Goal: Information Seeking & Learning: Learn about a topic

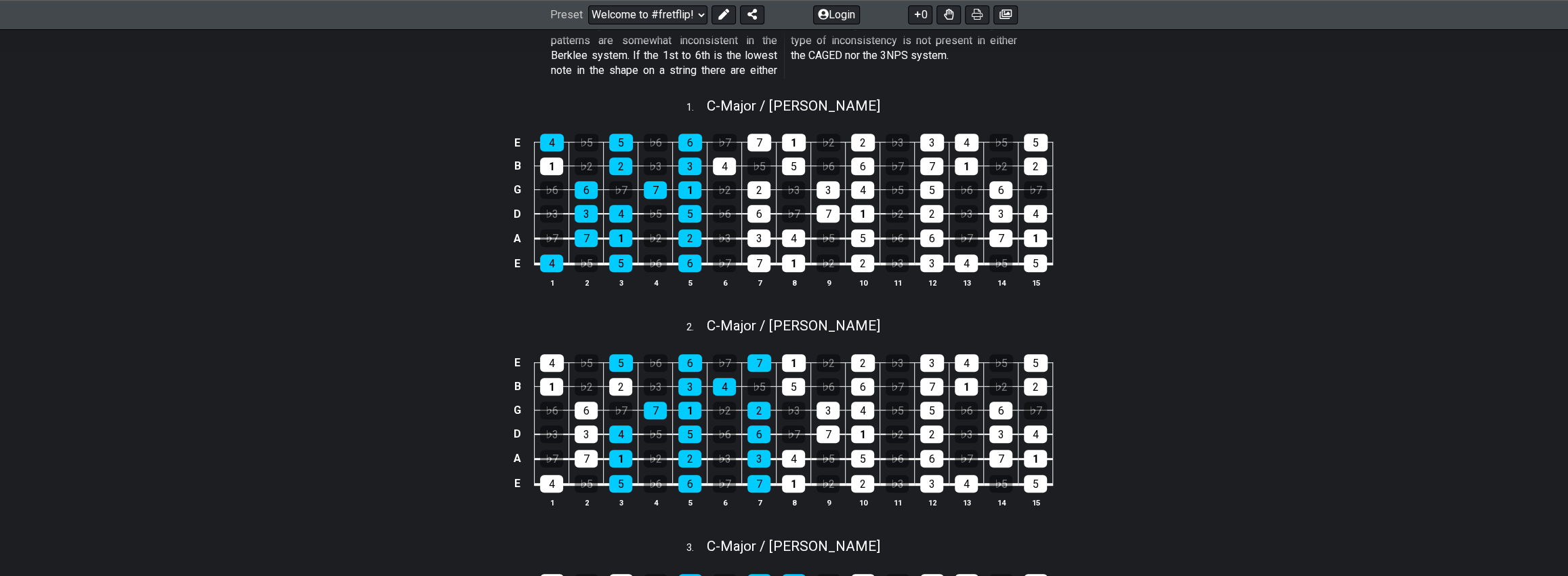
scroll to position [441, 0]
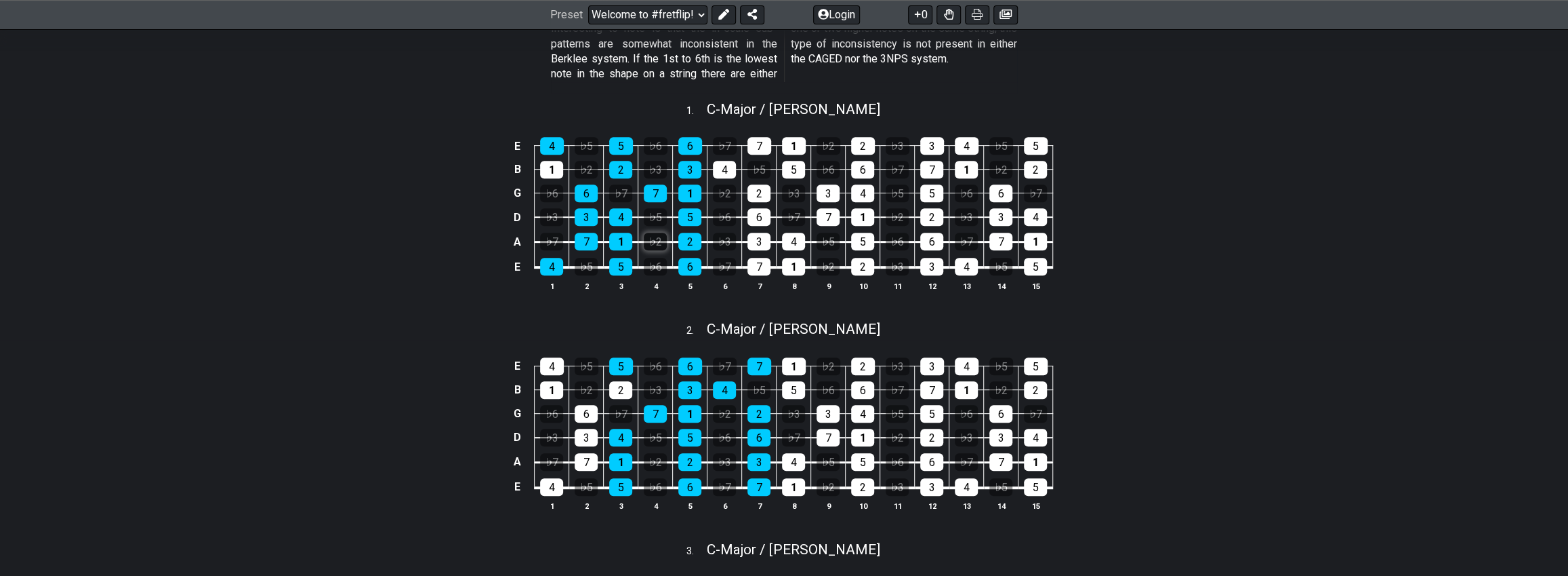
click at [643, 251] on div "♭2" at bounding box center [655, 242] width 23 height 18
click at [540, 276] on div "4" at bounding box center [551, 267] width 23 height 18
click at [609, 251] on div "1" at bounding box center [621, 242] width 23 height 18
click at [678, 226] on div "5" at bounding box center [690, 217] width 23 height 18
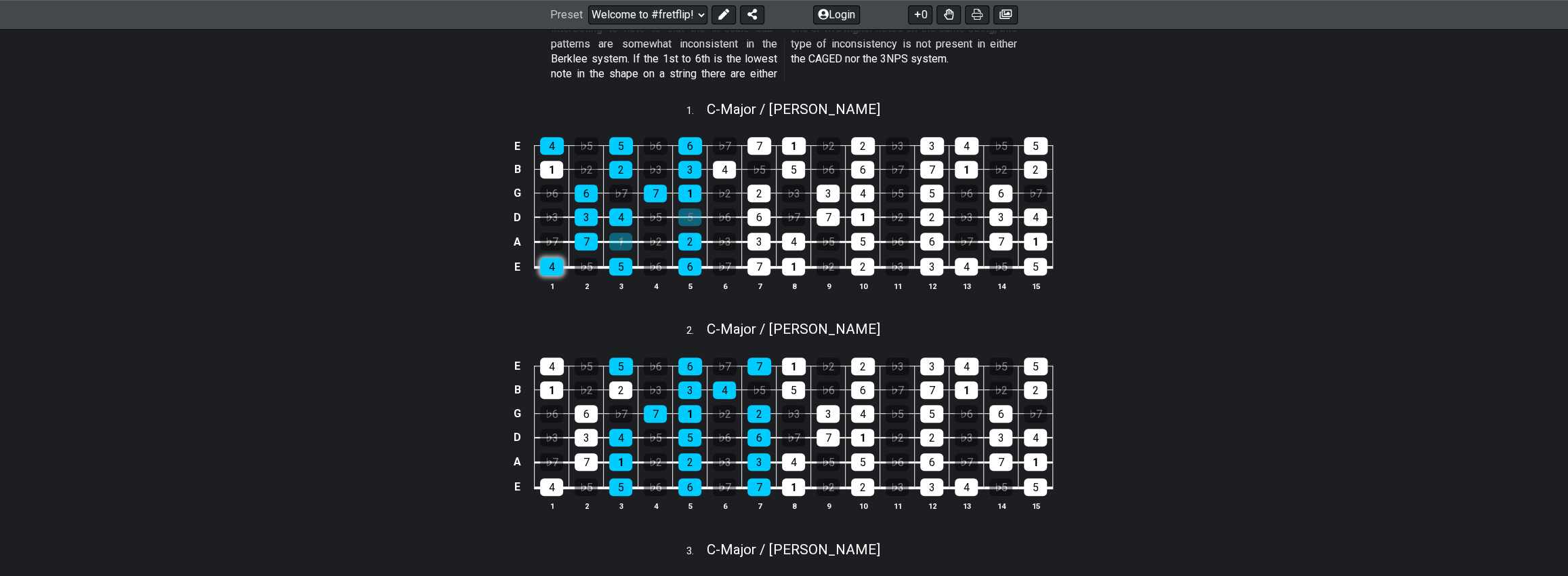
click at [540, 276] on div "4" at bounding box center [551, 267] width 23 height 18
click at [609, 251] on div "1" at bounding box center [621, 242] width 23 height 18
click at [678, 226] on div "5" at bounding box center [690, 217] width 23 height 18
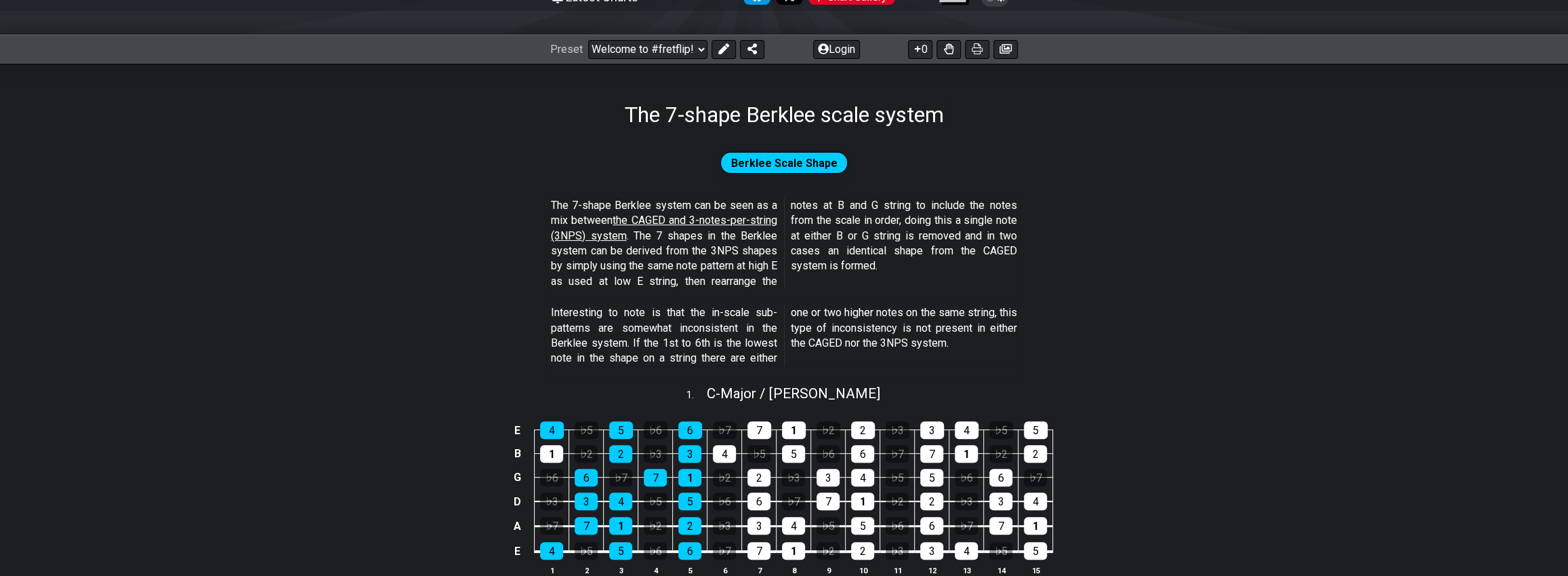
scroll to position [185, 0]
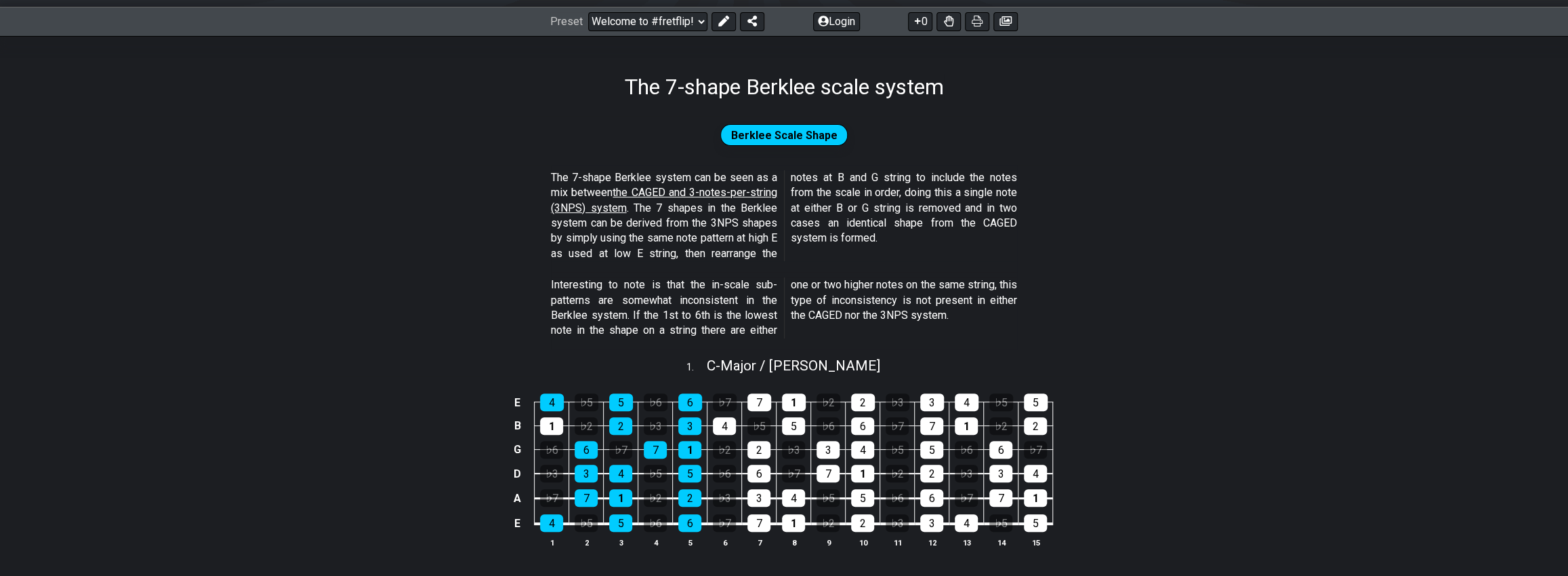
click at [1018, 375] on div "1 . C - Major / Ionian" at bounding box center [784, 362] width 1568 height 26
select select "C"
